Goal: Check status

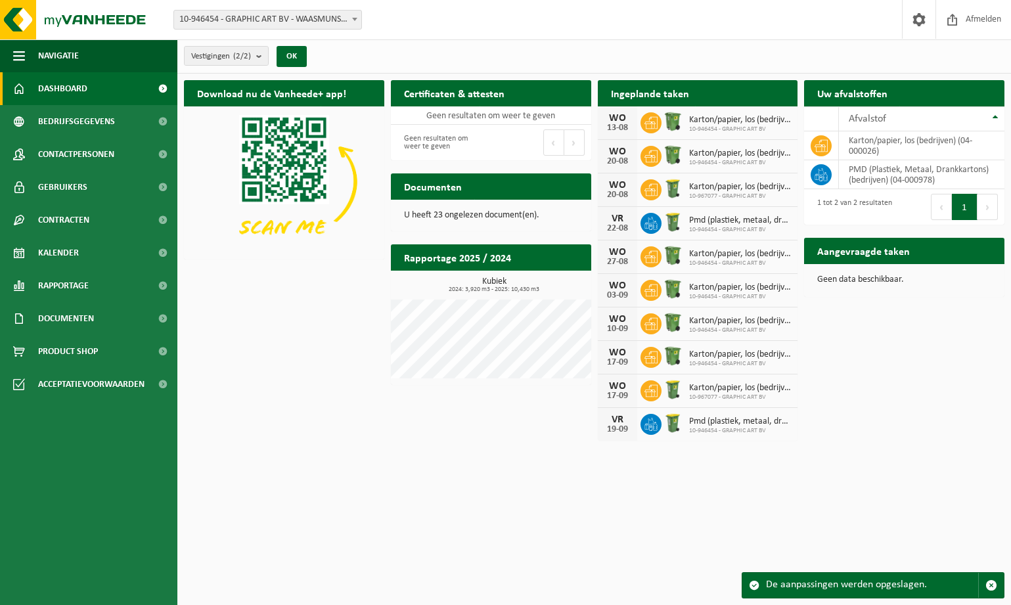
click at [56, 91] on span "Dashboard" at bounding box center [62, 88] width 49 height 33
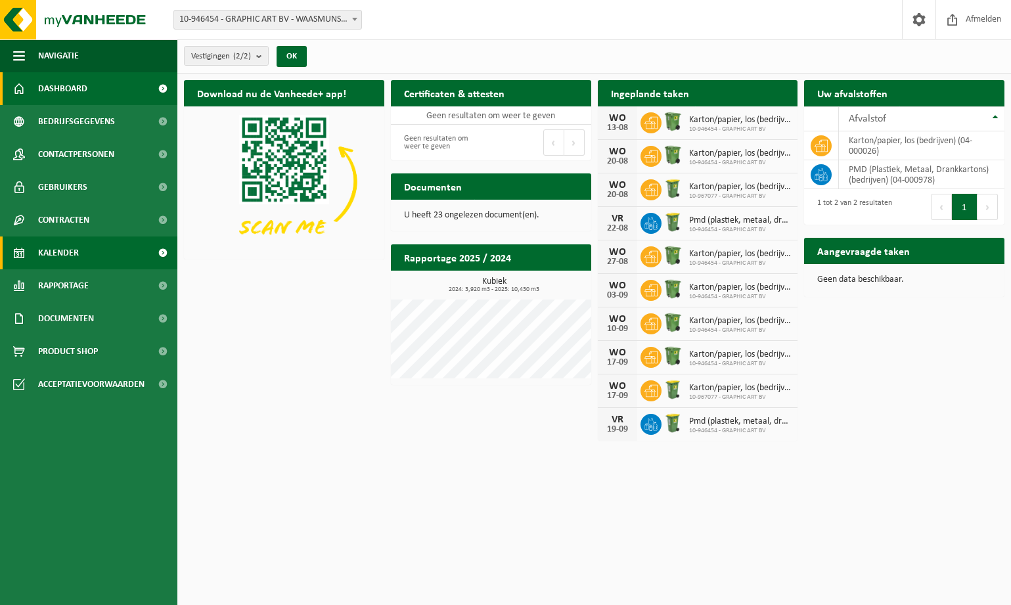
click at [70, 255] on span "Kalender" at bounding box center [58, 252] width 41 height 33
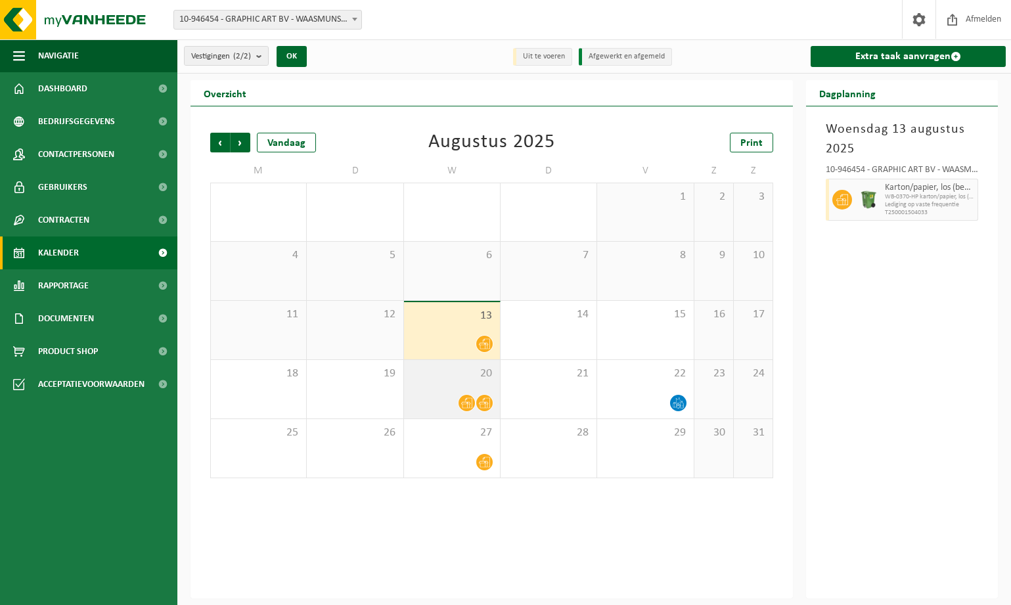
click at [431, 389] on div "20" at bounding box center [452, 389] width 96 height 58
